Goal: Task Accomplishment & Management: Use online tool/utility

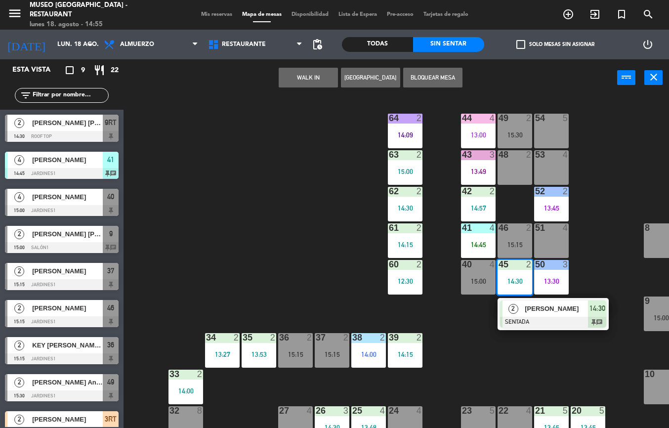
click at [397, 373] on div "44 4 13:00 49 2 15:30 54 5 64 2 14:09 48 2 53 4 63 2 15:00 43 3 13:49 62 2 14:3…" at bounding box center [399, 262] width 539 height 332
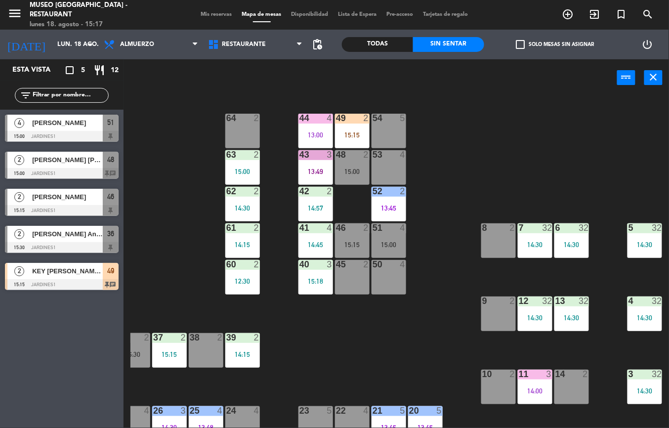
click at [309, 199] on div "42 2 14:57" at bounding box center [315, 204] width 35 height 35
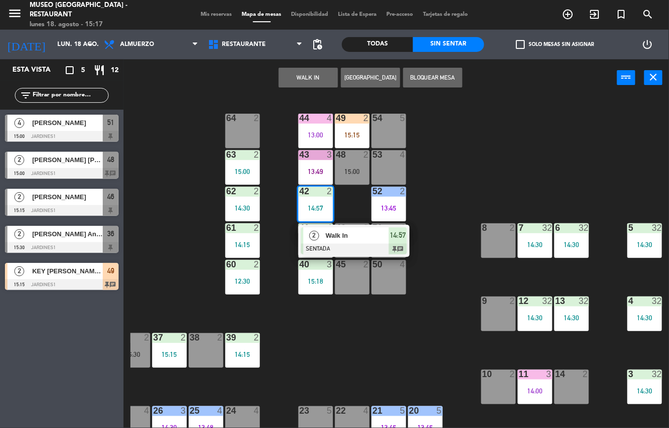
click at [458, 192] on div "44 4 13:00 49 2 15:15 54 5 64 2 48 2 15:00 53 4 63 2 15:00 43 3 13:49 62 2 14:3…" at bounding box center [399, 262] width 539 height 332
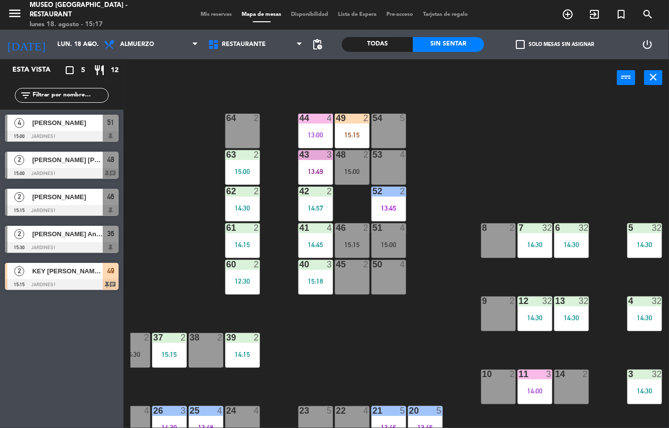
click at [309, 241] on div "14:45" at bounding box center [315, 244] width 35 height 7
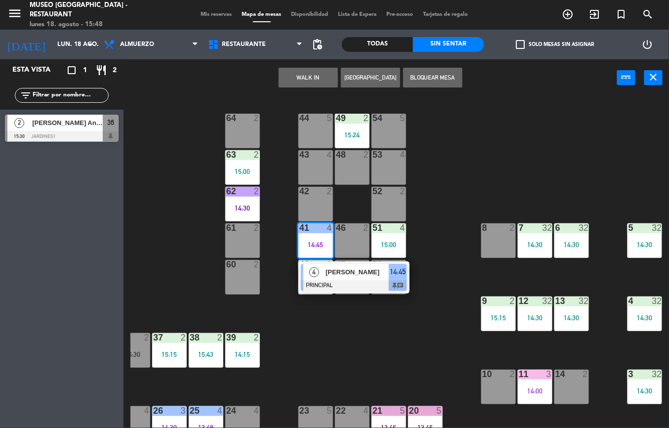
click at [495, 330] on div "9 2 15:15" at bounding box center [498, 313] width 35 height 35
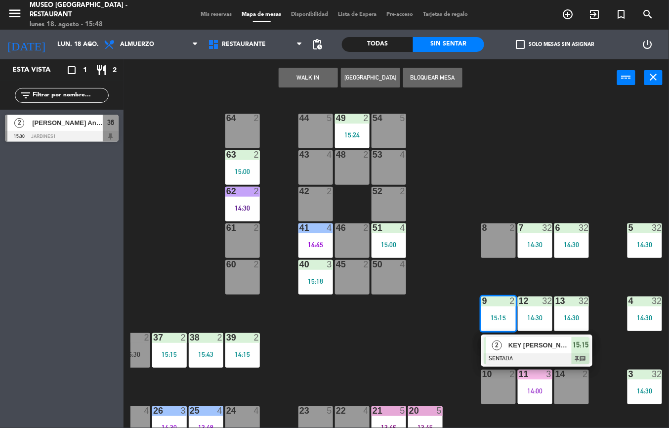
click at [512, 360] on div at bounding box center [537, 358] width 106 height 11
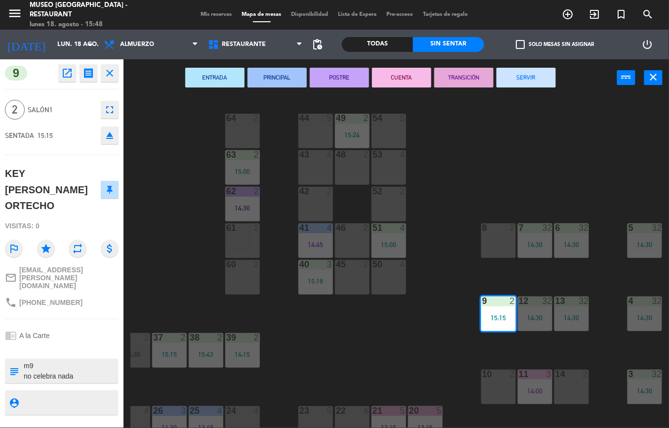
click at [292, 84] on button "PRINCIPAL" at bounding box center [277, 78] width 59 height 20
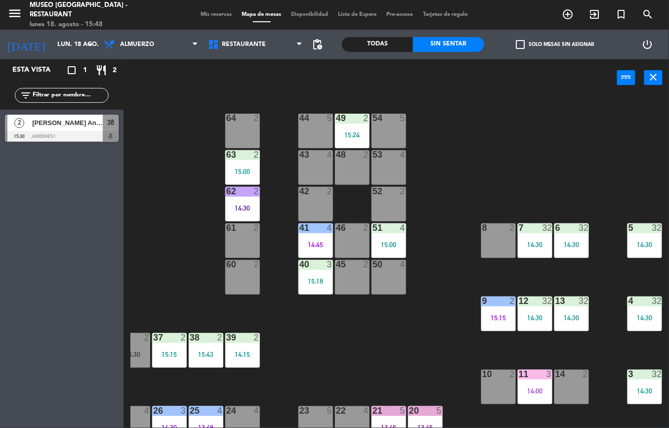
click at [418, 324] on div "44 5 49 2 15:24 54 5 64 2 48 2 53 4 63 2 15:00 43 4 62 2 14:30 42 2 52 2 41 4 1…" at bounding box center [399, 262] width 539 height 332
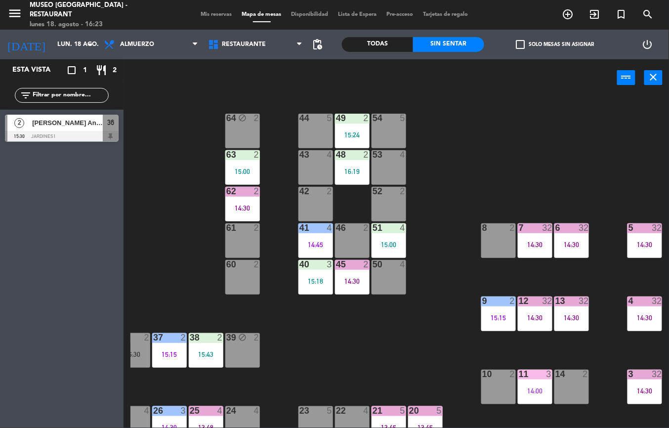
click at [236, 163] on div "63 2 15:00" at bounding box center [242, 167] width 35 height 35
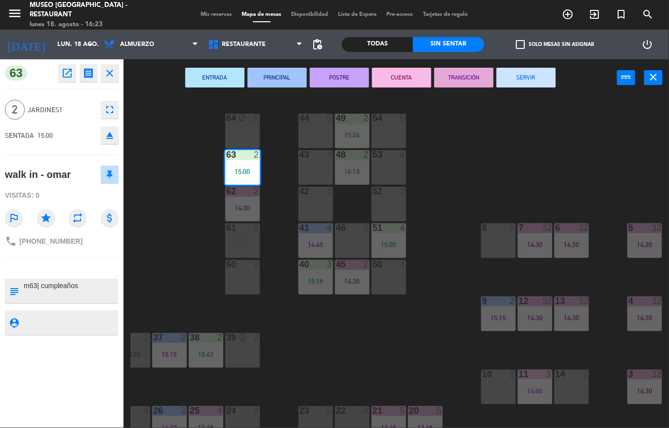
click at [460, 80] on button "TRANSICIÓN" at bounding box center [463, 78] width 59 height 20
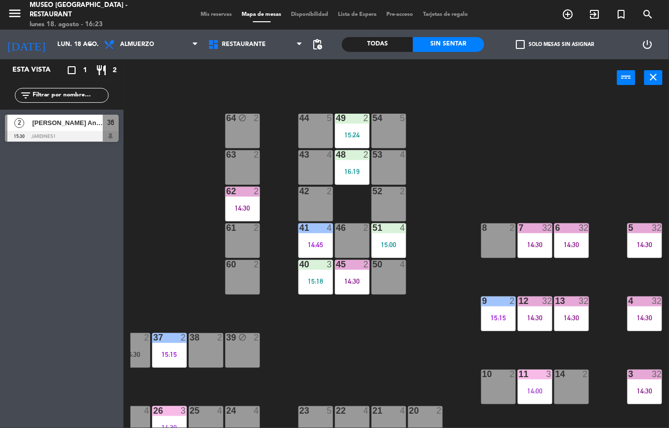
click at [579, 244] on div "14:30" at bounding box center [571, 244] width 35 height 7
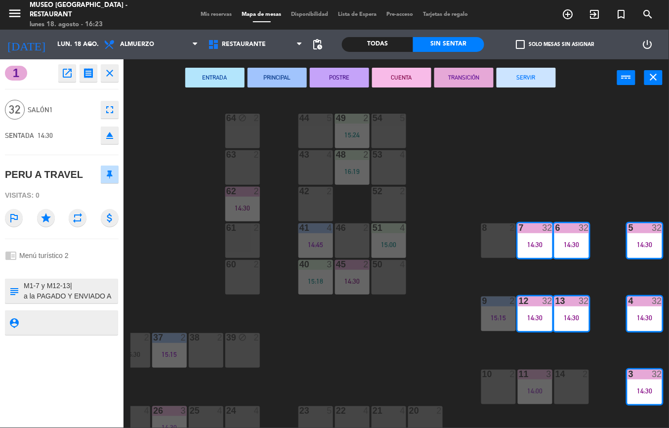
click at [526, 76] on button "SERVIR" at bounding box center [526, 78] width 59 height 20
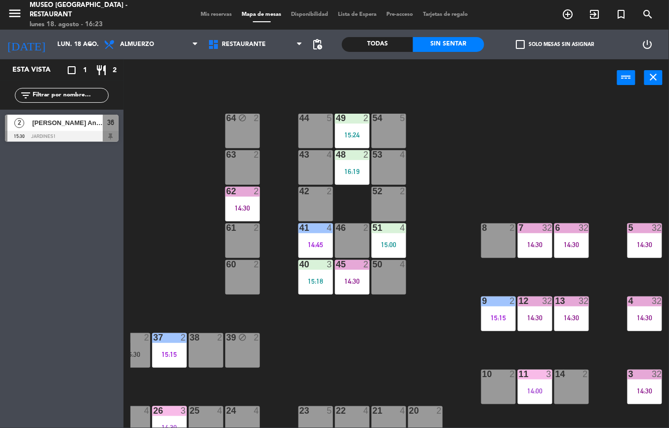
click at [532, 387] on div "14:00" at bounding box center [535, 390] width 35 height 7
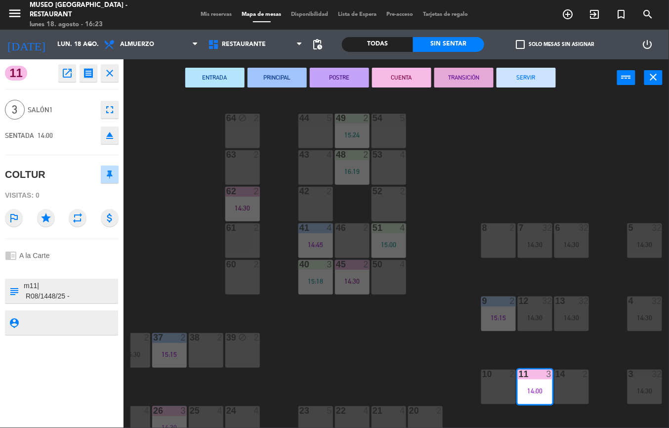
click at [550, 80] on button "SERVIR" at bounding box center [526, 78] width 59 height 20
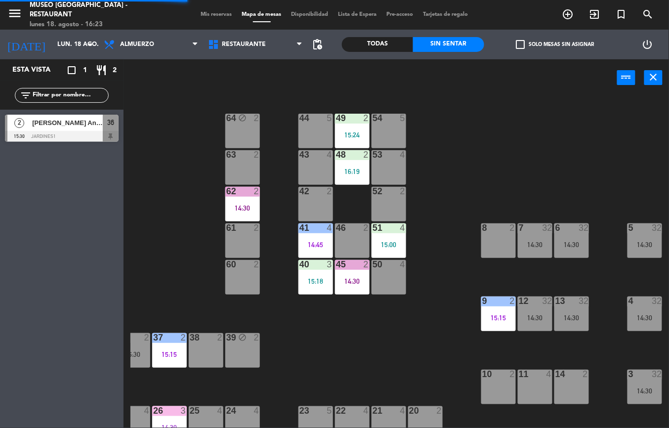
click at [396, 238] on div "51 4 15:00" at bounding box center [389, 240] width 35 height 35
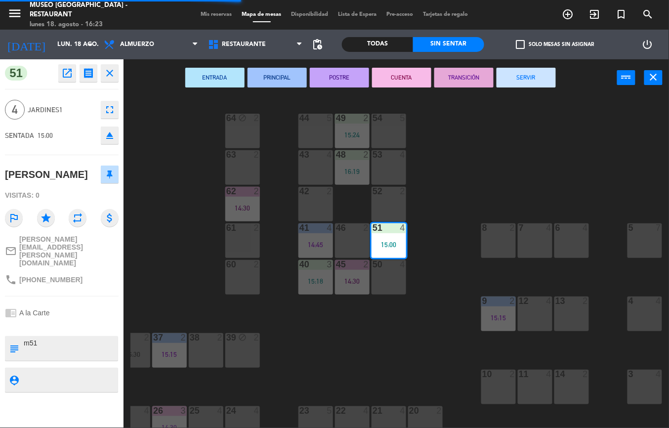
click at [404, 78] on button "CUENTA" at bounding box center [401, 78] width 59 height 20
